Goal: Task Accomplishment & Management: Manage account settings

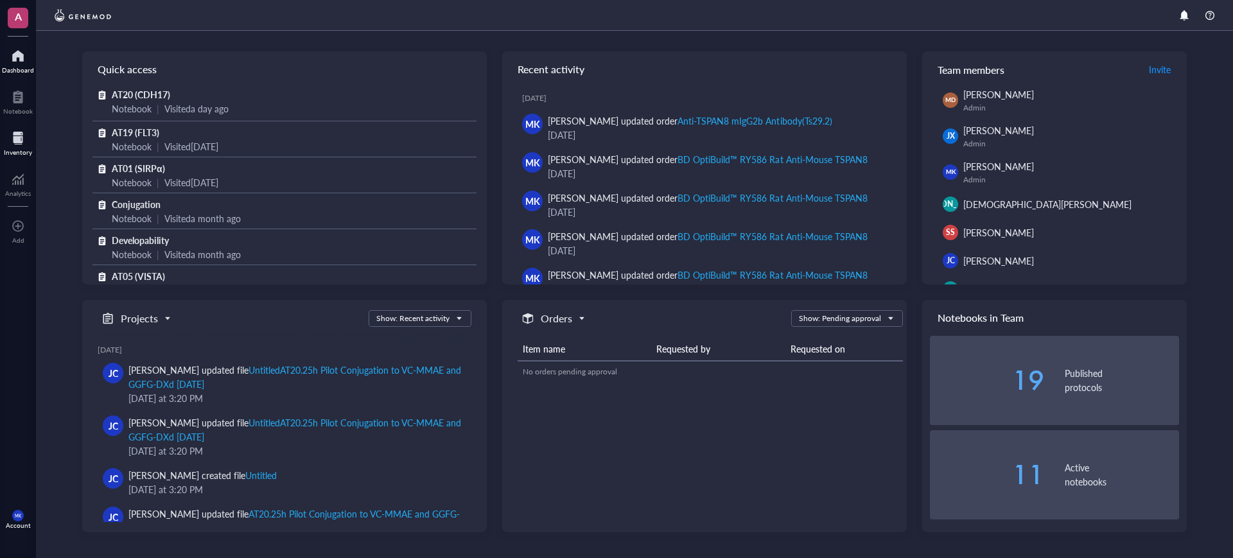
click at [21, 144] on div at bounding box center [18, 138] width 28 height 21
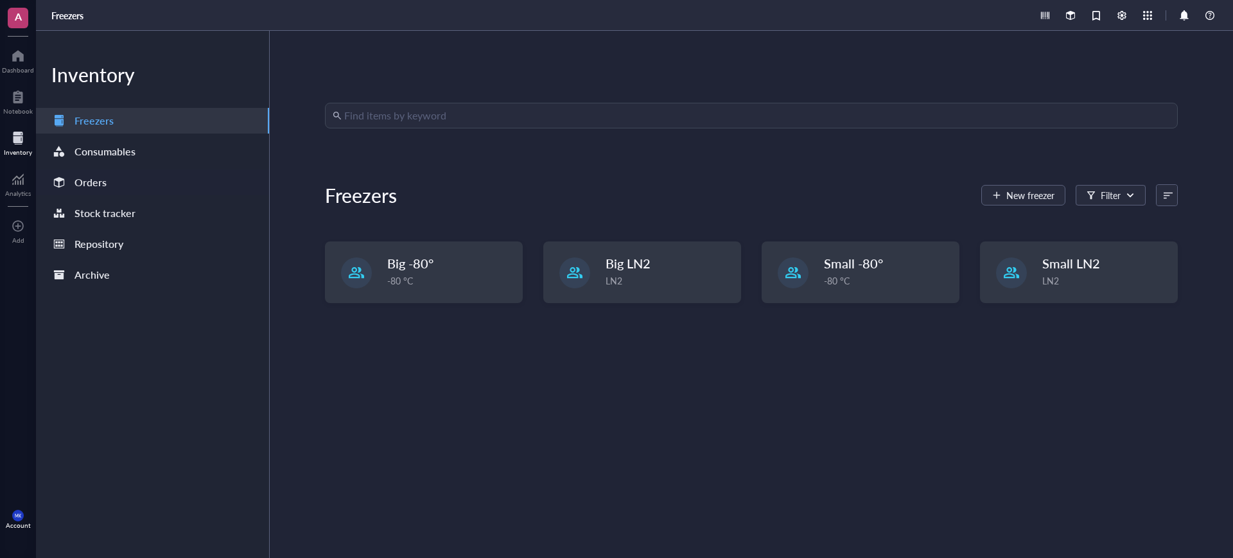
click at [114, 193] on div "Orders" at bounding box center [152, 183] width 233 height 26
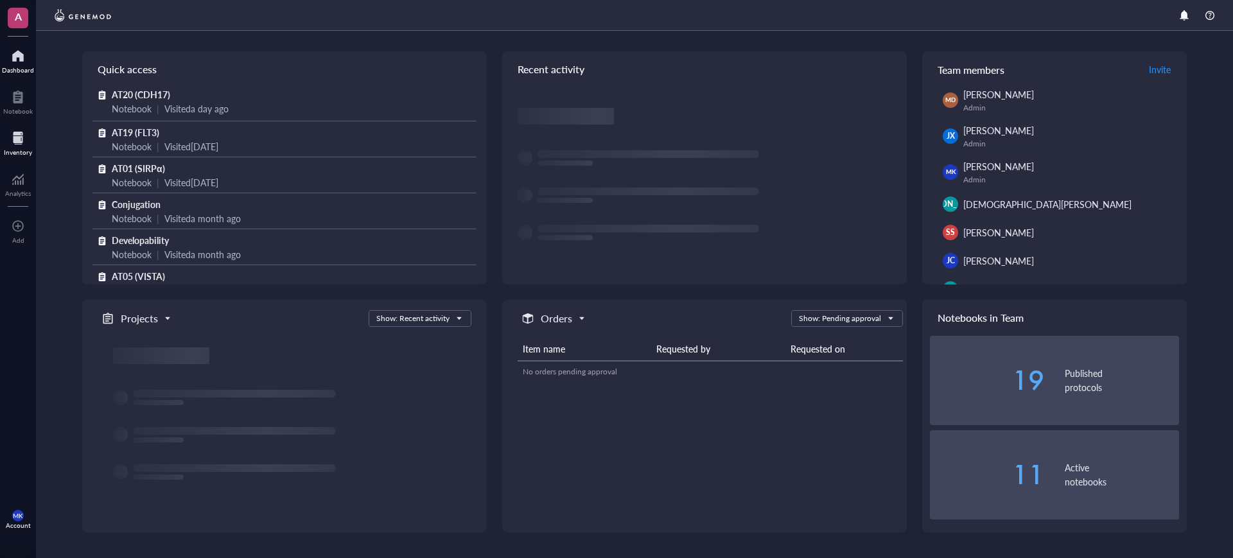
click at [17, 150] on div "Inventory" at bounding box center [18, 152] width 28 height 8
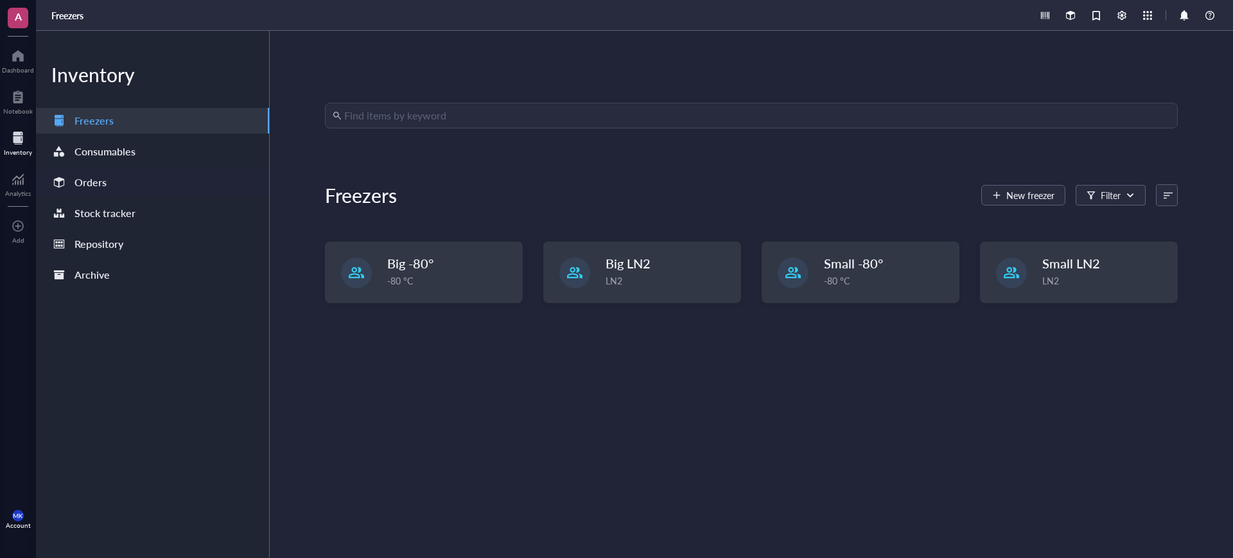
click at [104, 177] on div "Orders" at bounding box center [90, 182] width 32 height 18
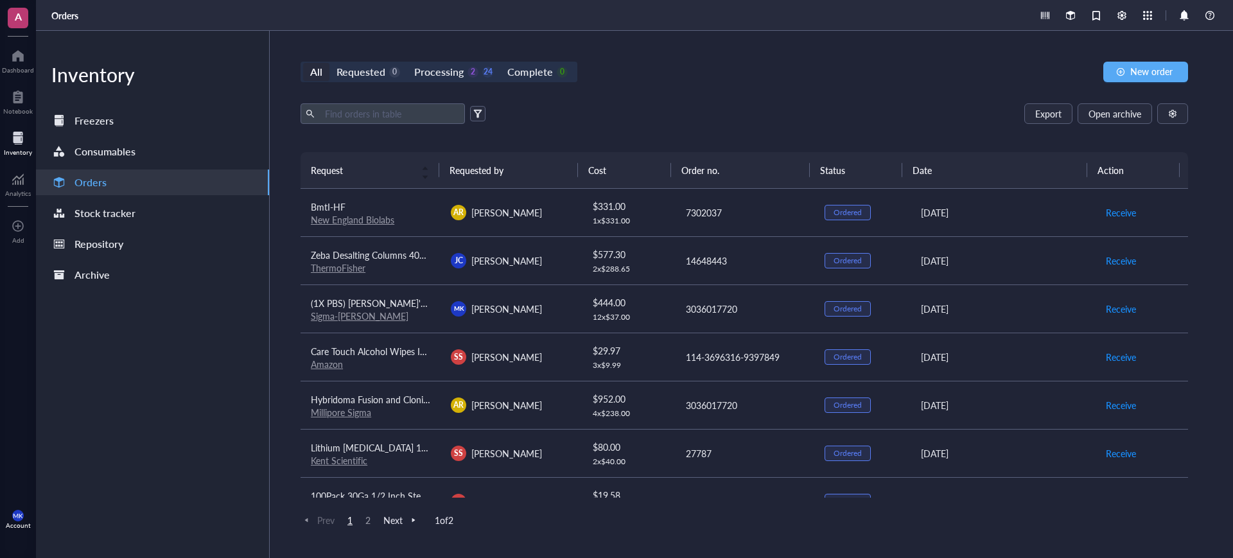
scroll to position [321, 0]
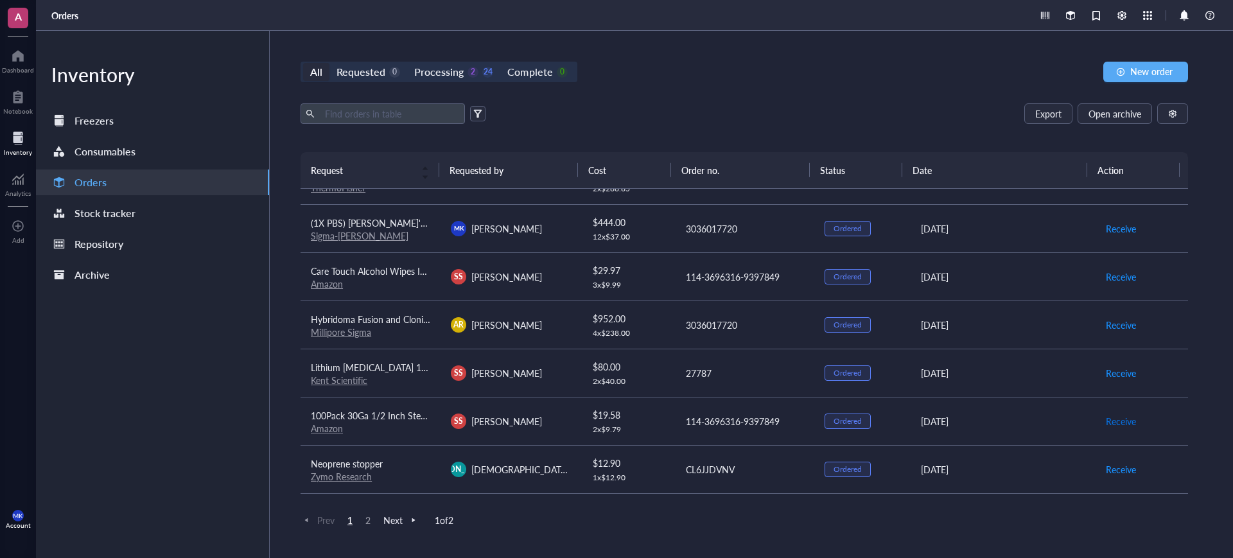
click at [1119, 418] on span "Receive" at bounding box center [1121, 421] width 30 height 14
click at [1112, 274] on span "Receive" at bounding box center [1121, 277] width 30 height 14
click at [1115, 274] on span "Archive order" at bounding box center [1133, 277] width 54 height 14
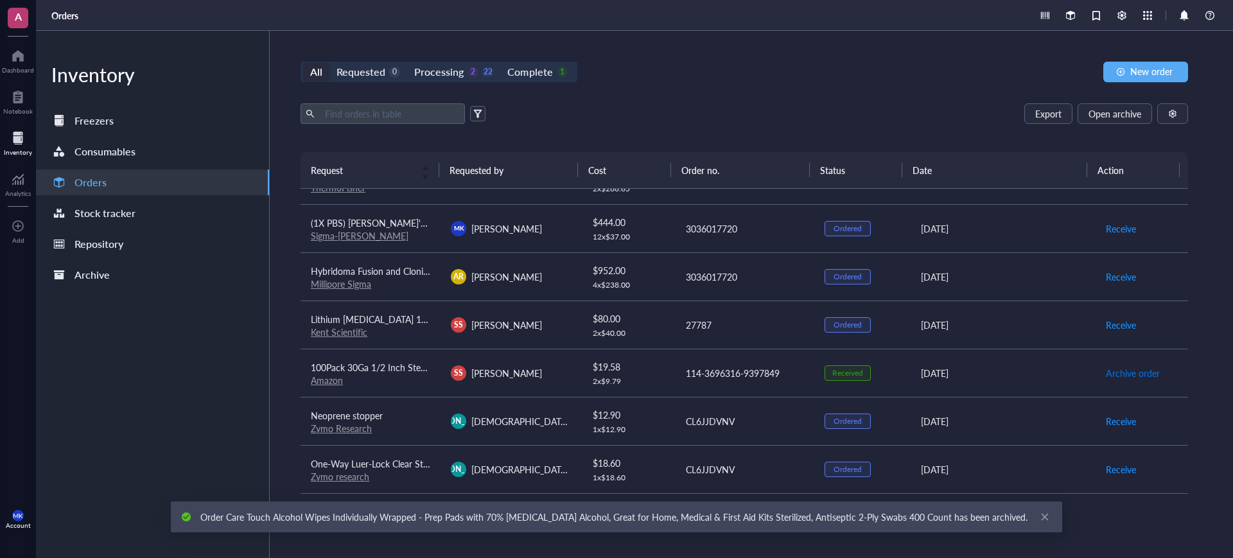
click at [1110, 377] on span "Archive order" at bounding box center [1133, 373] width 54 height 14
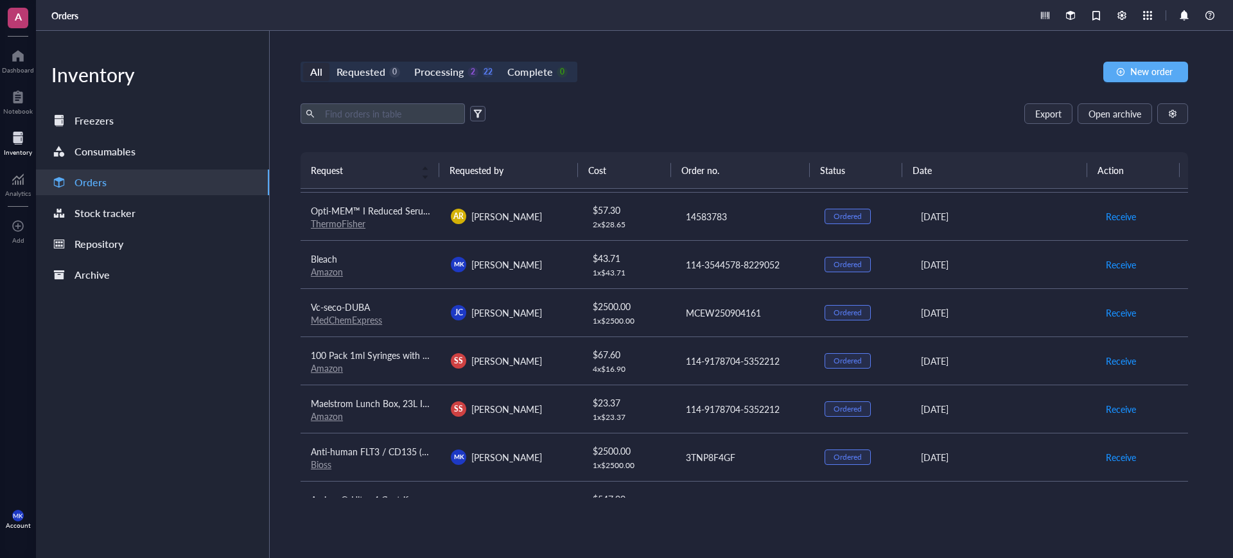
scroll to position [686, 0]
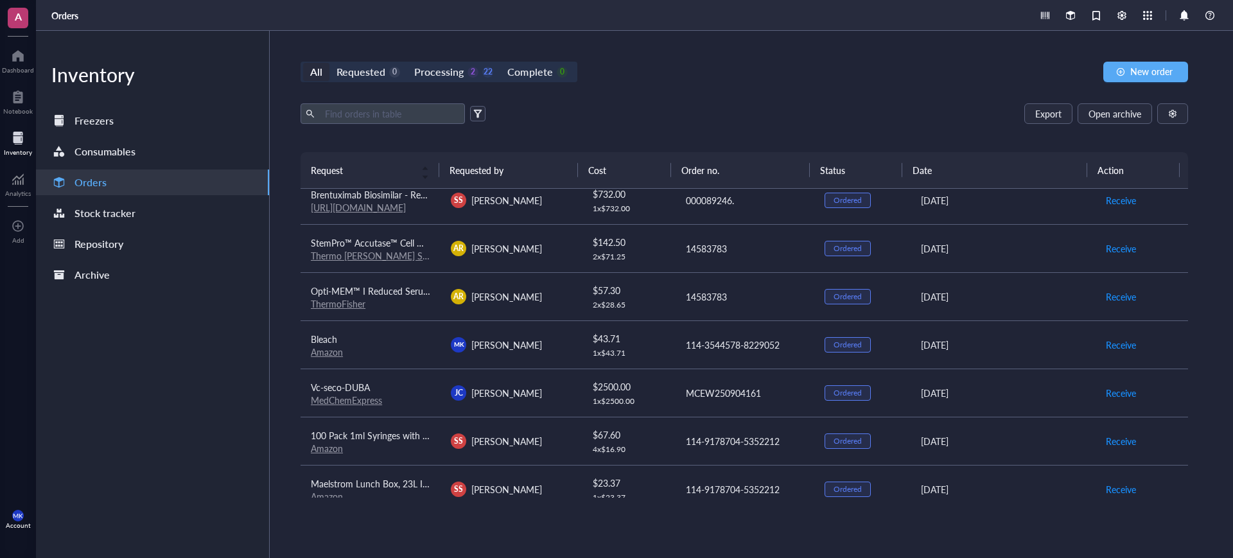
click at [335, 349] on link "Amazon" at bounding box center [327, 351] width 32 height 13
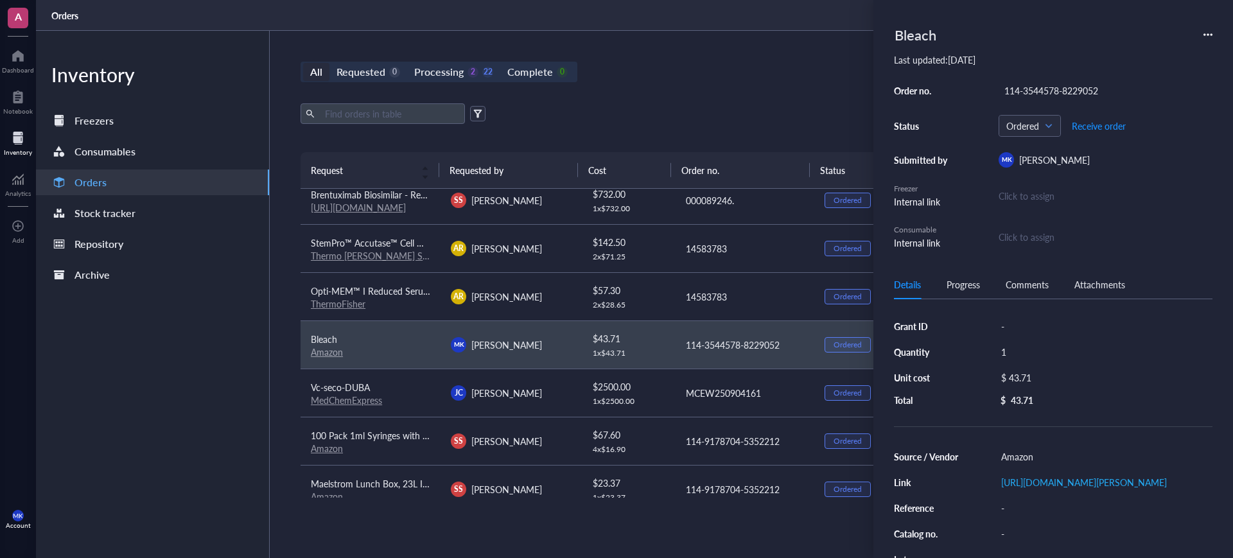
click at [803, 119] on div "Export Open archive" at bounding box center [744, 113] width 887 height 21
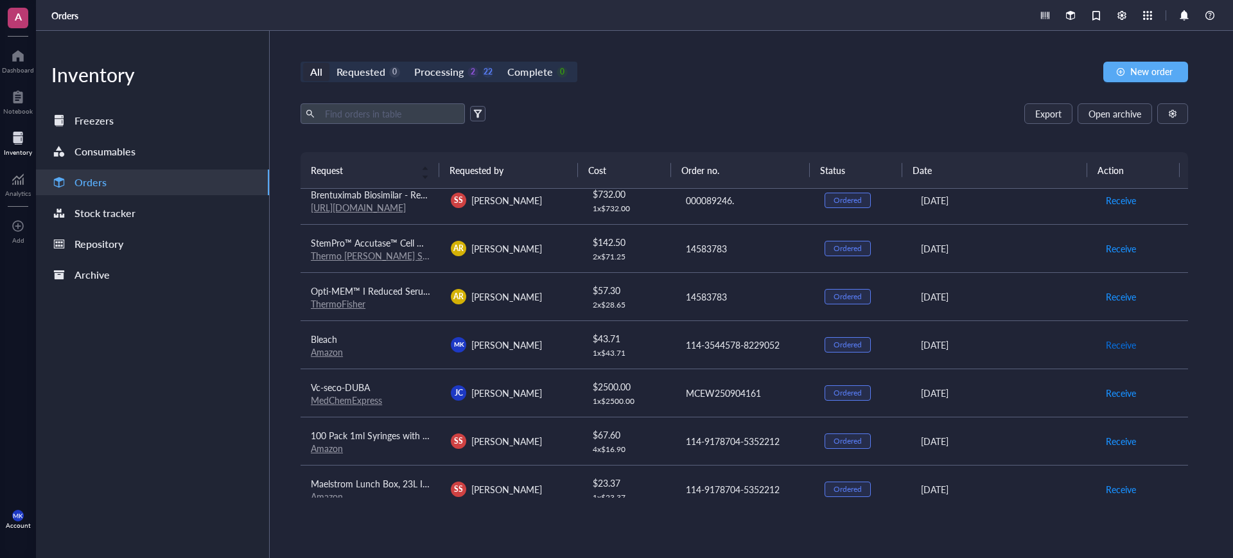
click at [1110, 342] on span "Receive" at bounding box center [1121, 345] width 30 height 14
click at [1110, 344] on span "Archive order" at bounding box center [1133, 345] width 54 height 14
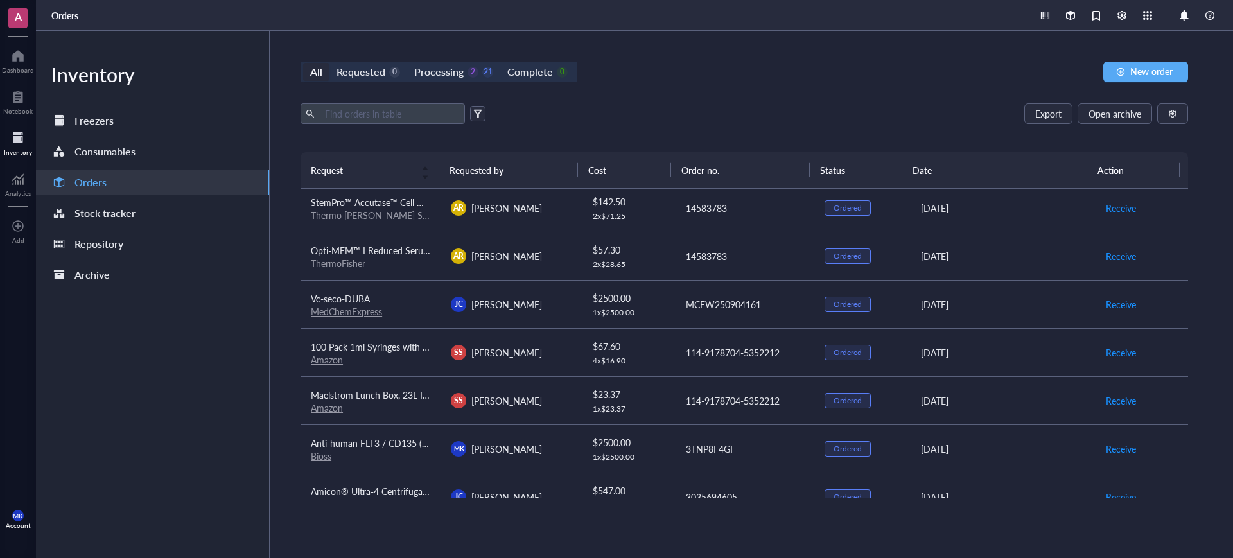
scroll to position [764, 0]
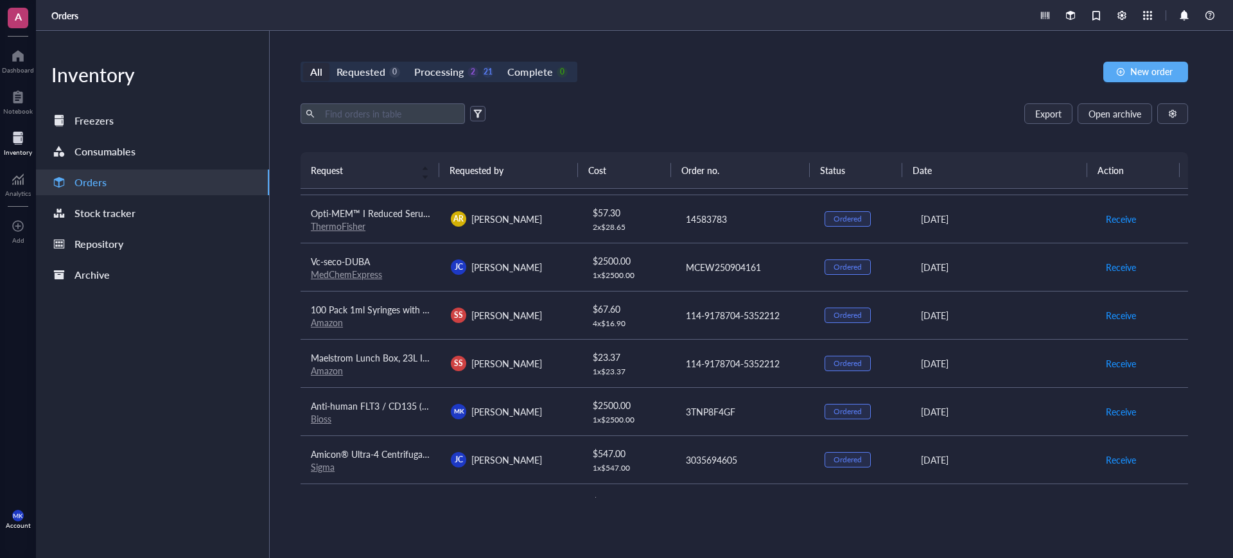
click at [559, 271] on div "[PERSON_NAME]" at bounding box center [510, 266] width 119 height 15
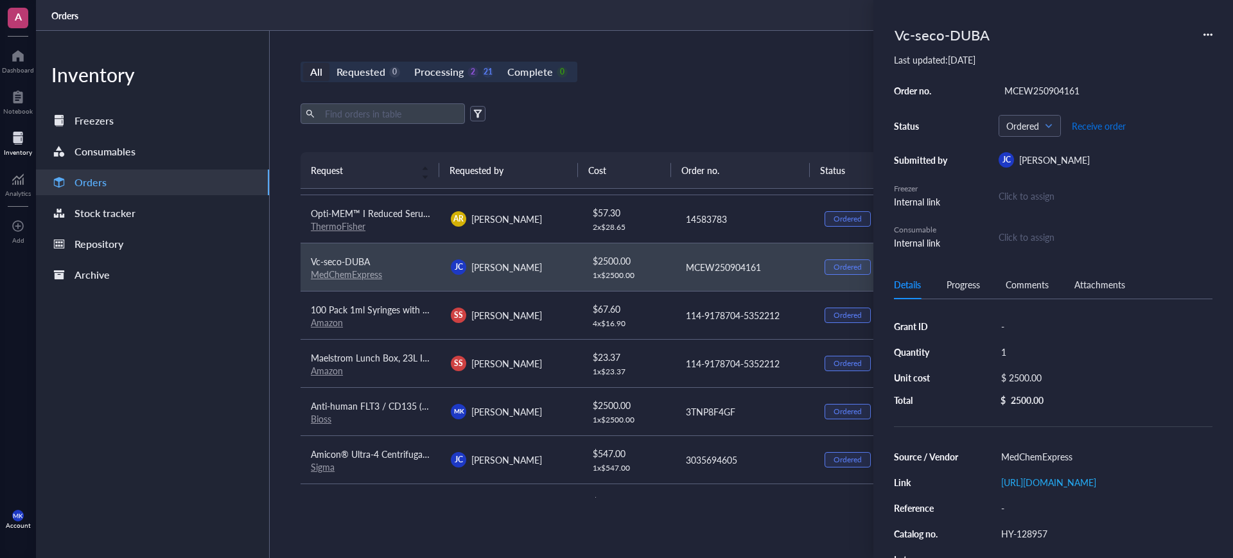
click at [1096, 116] on button "Receive order" at bounding box center [1098, 126] width 55 height 21
click at [1105, 123] on span "Archive order" at bounding box center [1101, 126] width 54 height 10
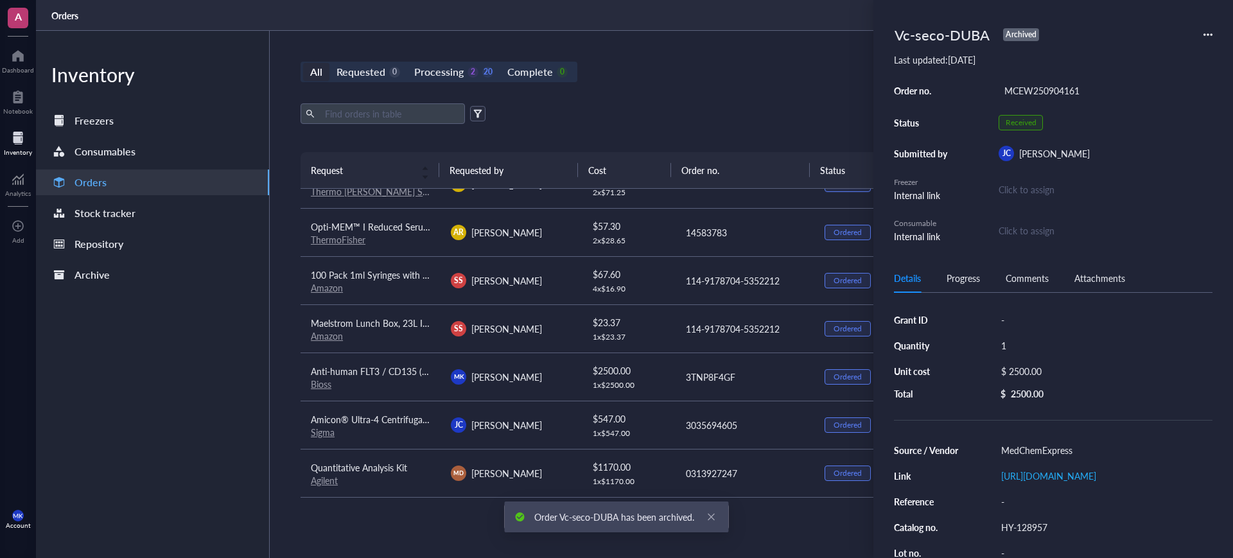
click at [726, 125] on div "Export Open archive Requester Requested on Source / Vendor Last updated" at bounding box center [744, 127] width 887 height 49
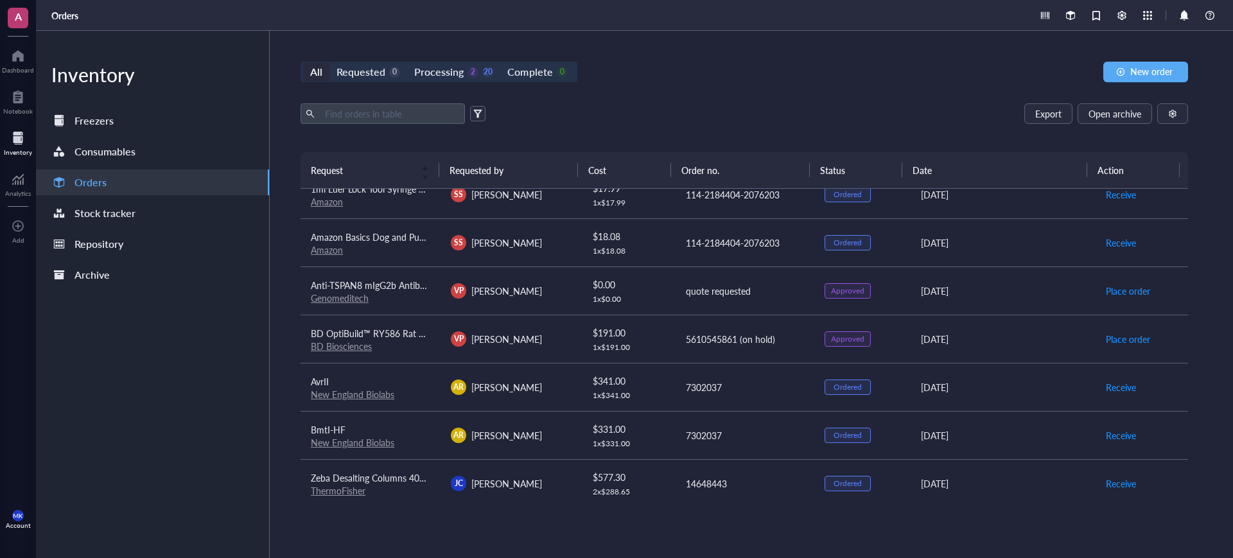
scroll to position [0, 0]
